Goal: Information Seeking & Learning: Learn about a topic

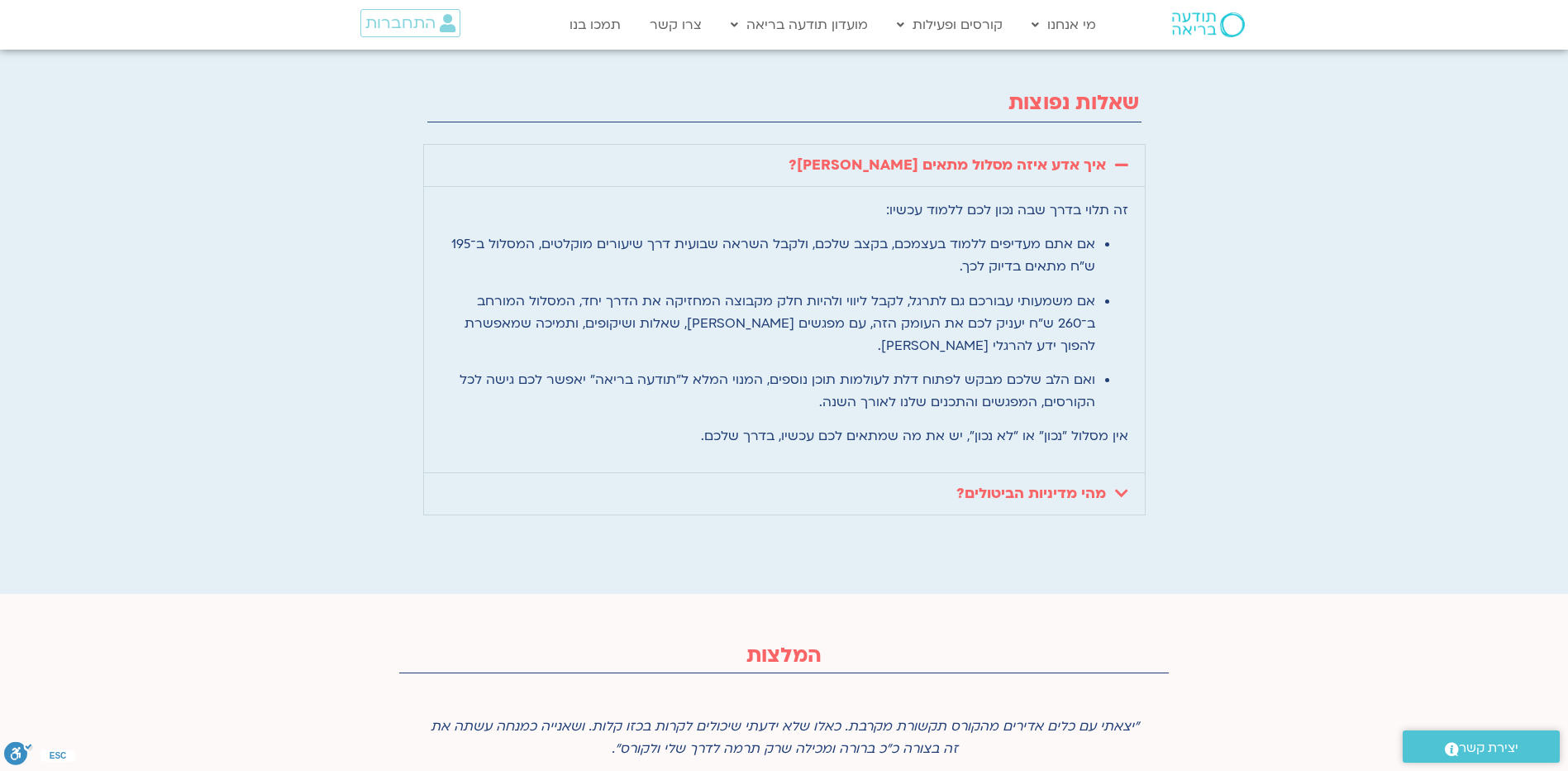
scroll to position [4254, 0]
click at [1020, 483] on link "מהי מדיניות הביטולים?" at bounding box center [1031, 492] width 150 height 19
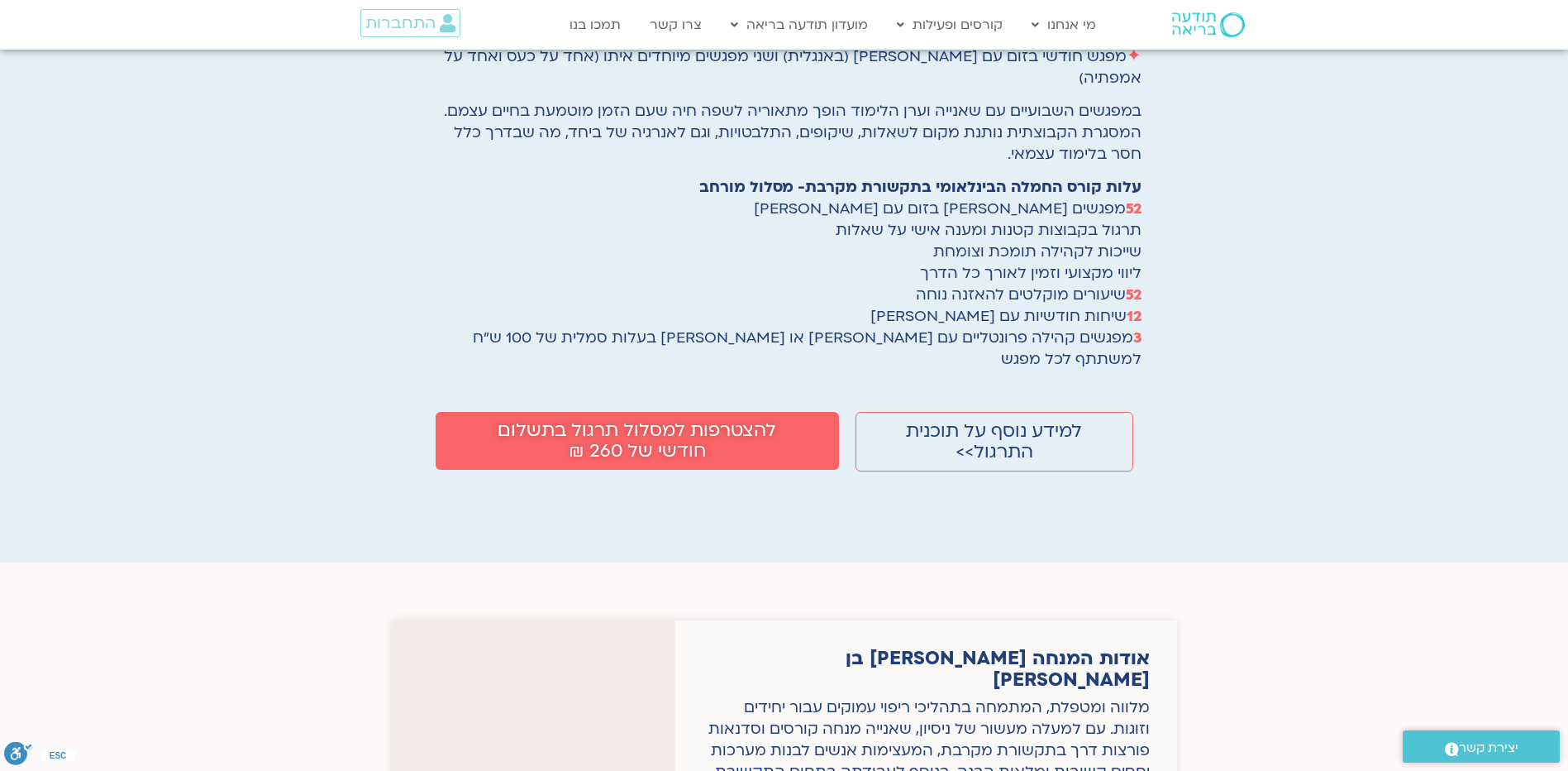
scroll to position [2904, 0]
click at [968, 420] on span "למידע נוסף על תוכנית התרגול>>" at bounding box center [994, 440] width 184 height 41
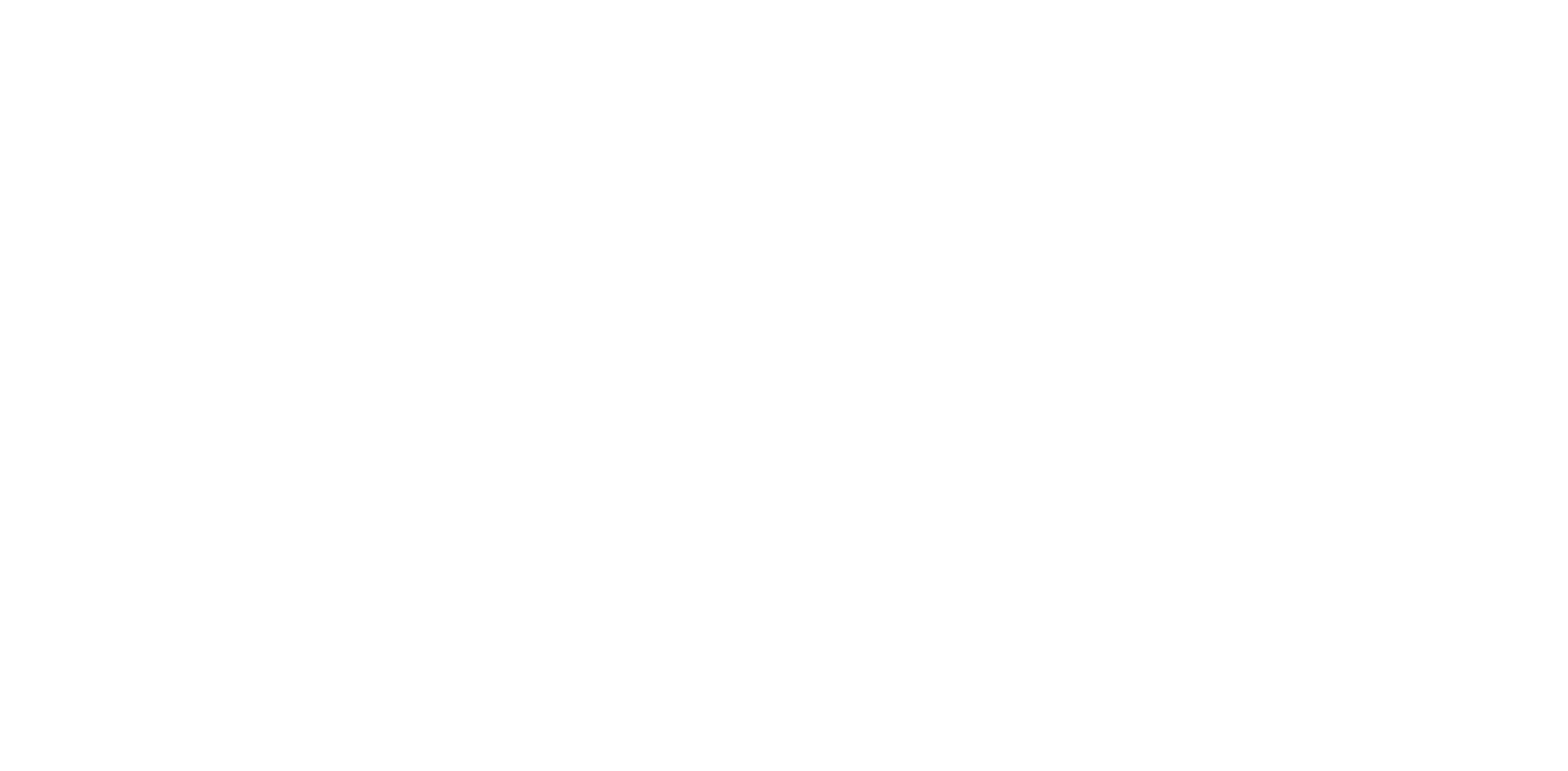
click at [0, 384] on div "הקורס השנתי ללימוד ותרגול תקשורת מקרבת מחזור נוב׳ 25 בהנחיית שאנייה כהן בן חיים…" at bounding box center [0, 371] width 0 height 642
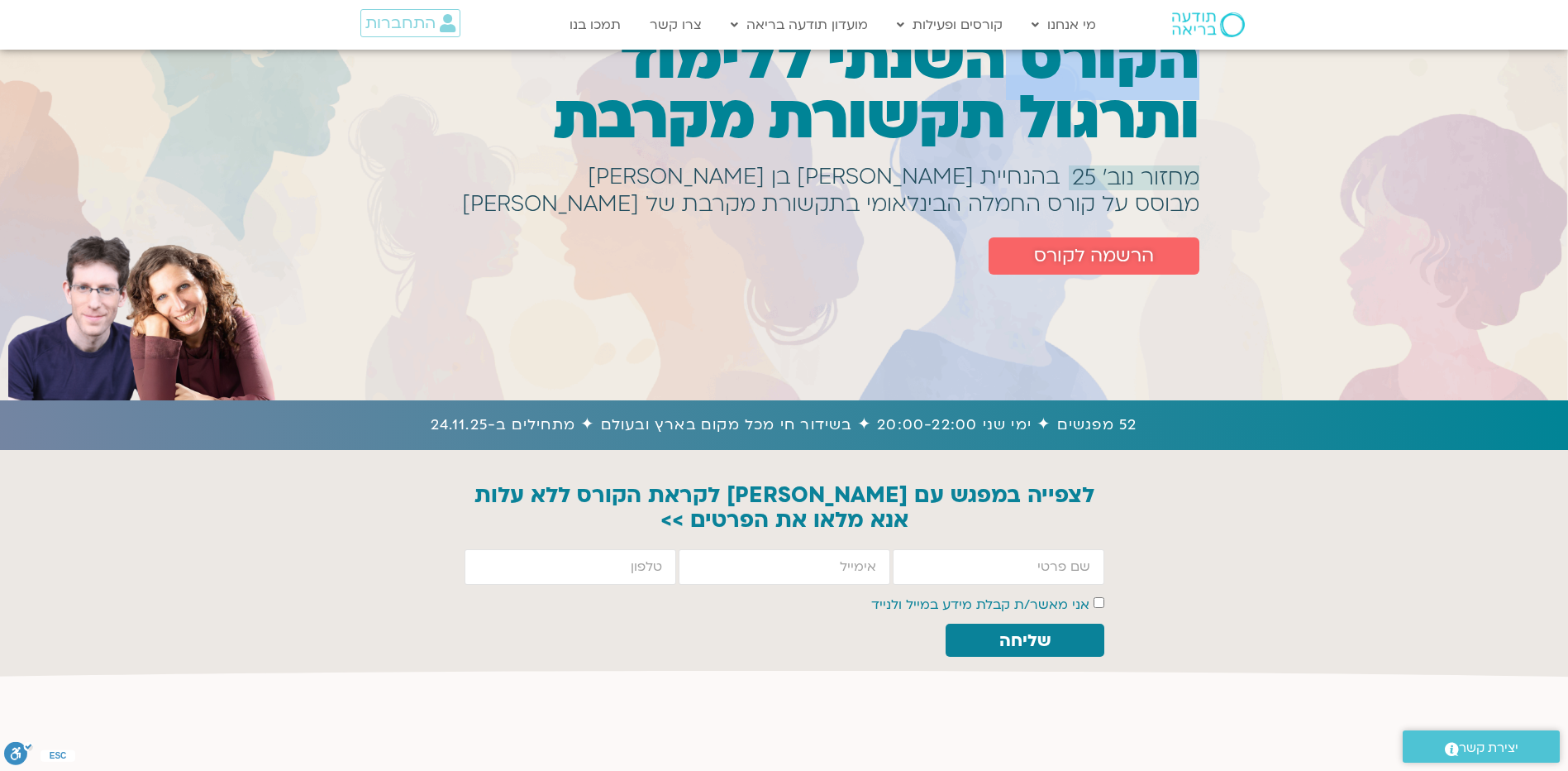
scroll to position [105, 0]
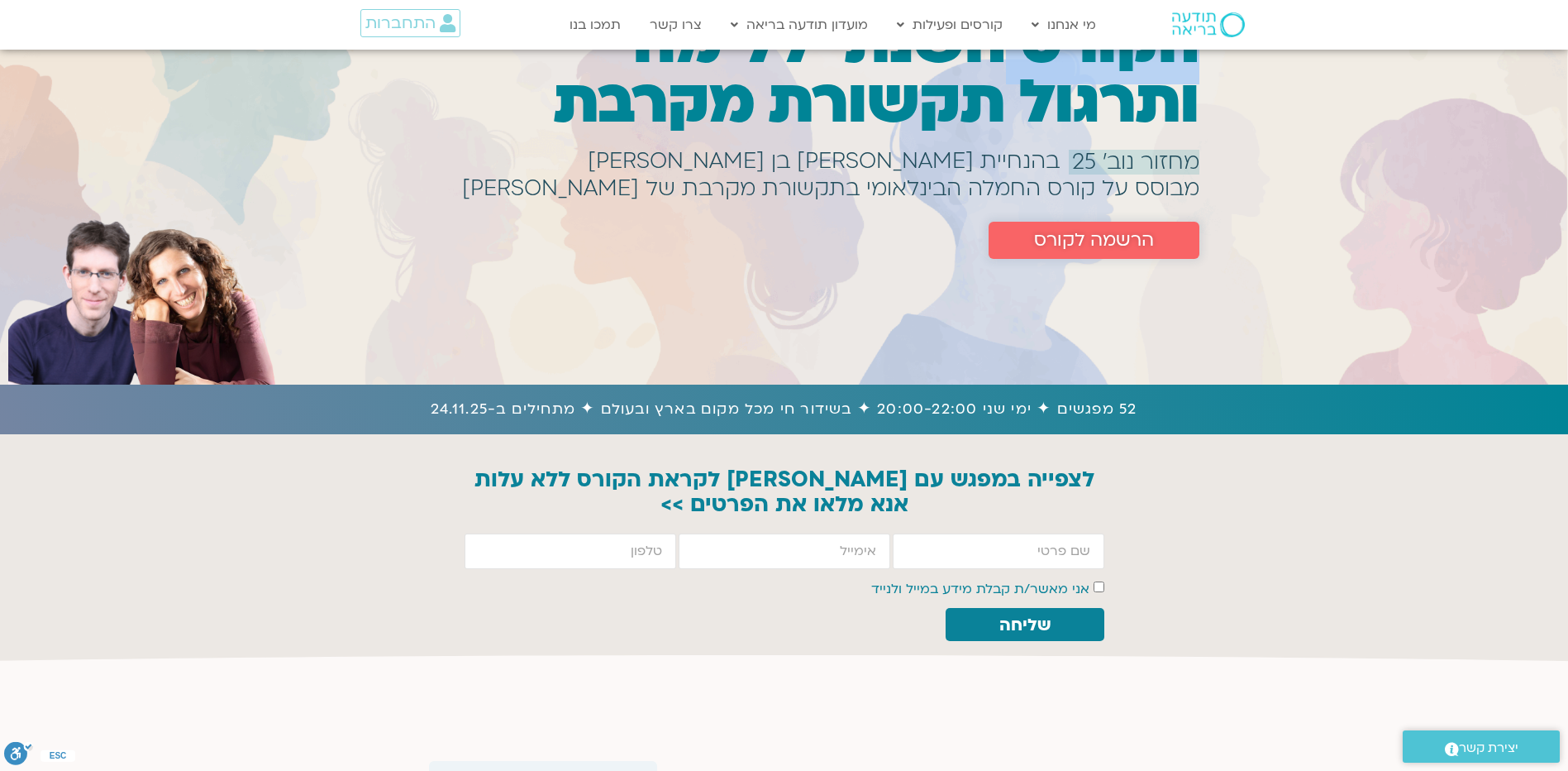
click at [1040, 246] on span "הרשמה לקורס" at bounding box center [1094, 240] width 120 height 21
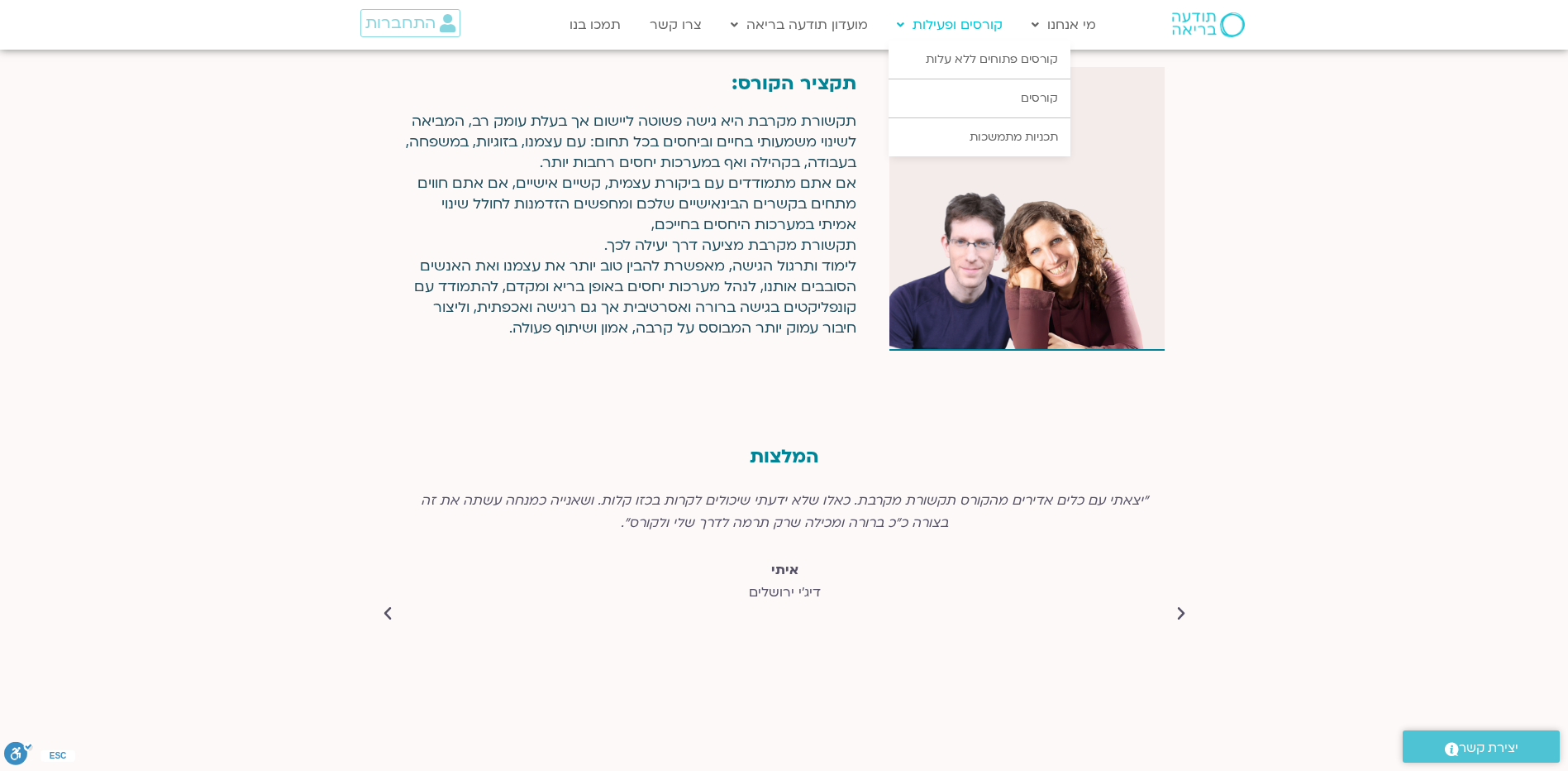
scroll to position [6247, 0]
